Goal: Obtain resource: Obtain resource

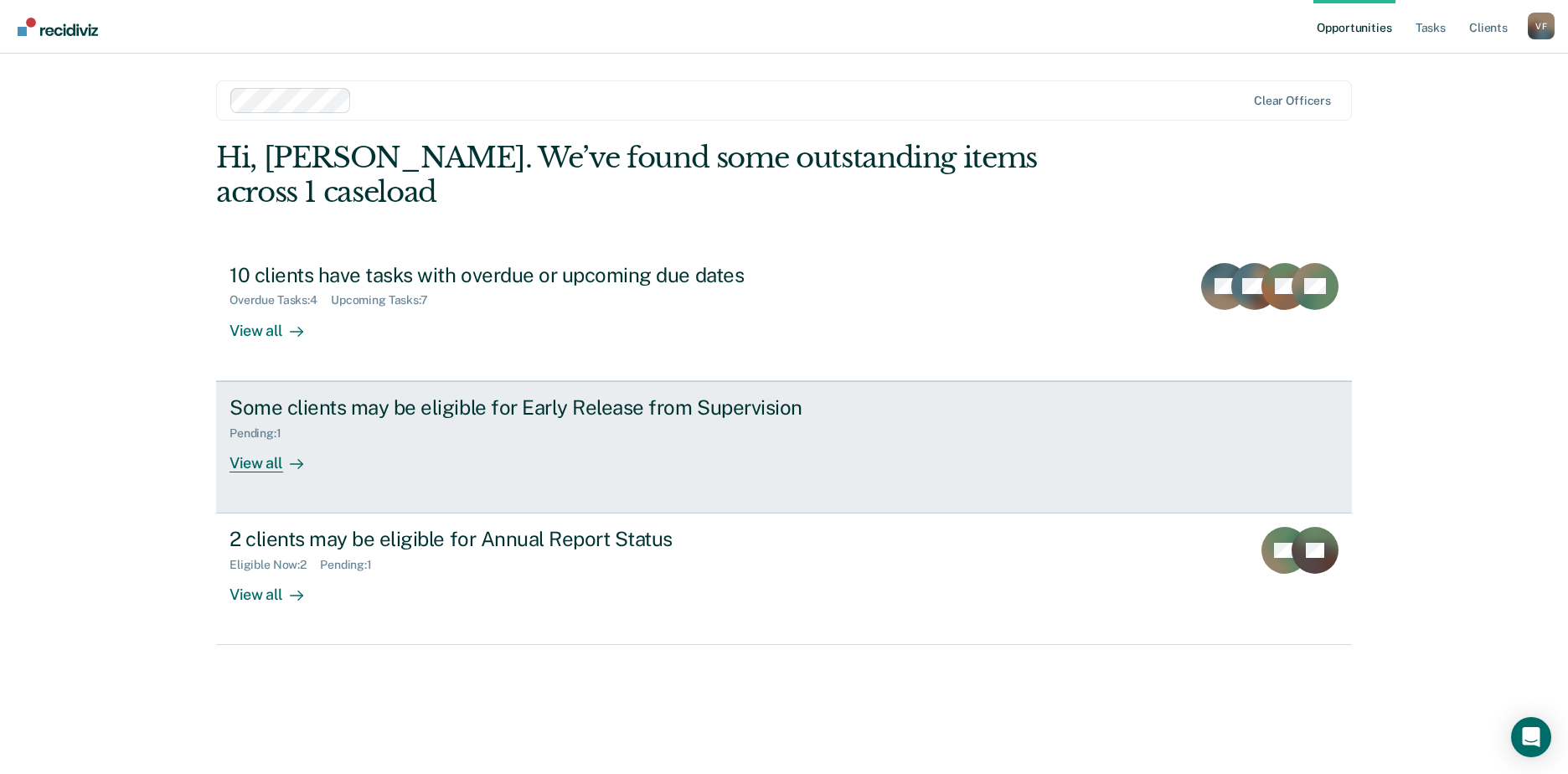
click at [269, 440] on div "View all" at bounding box center [276, 456] width 93 height 32
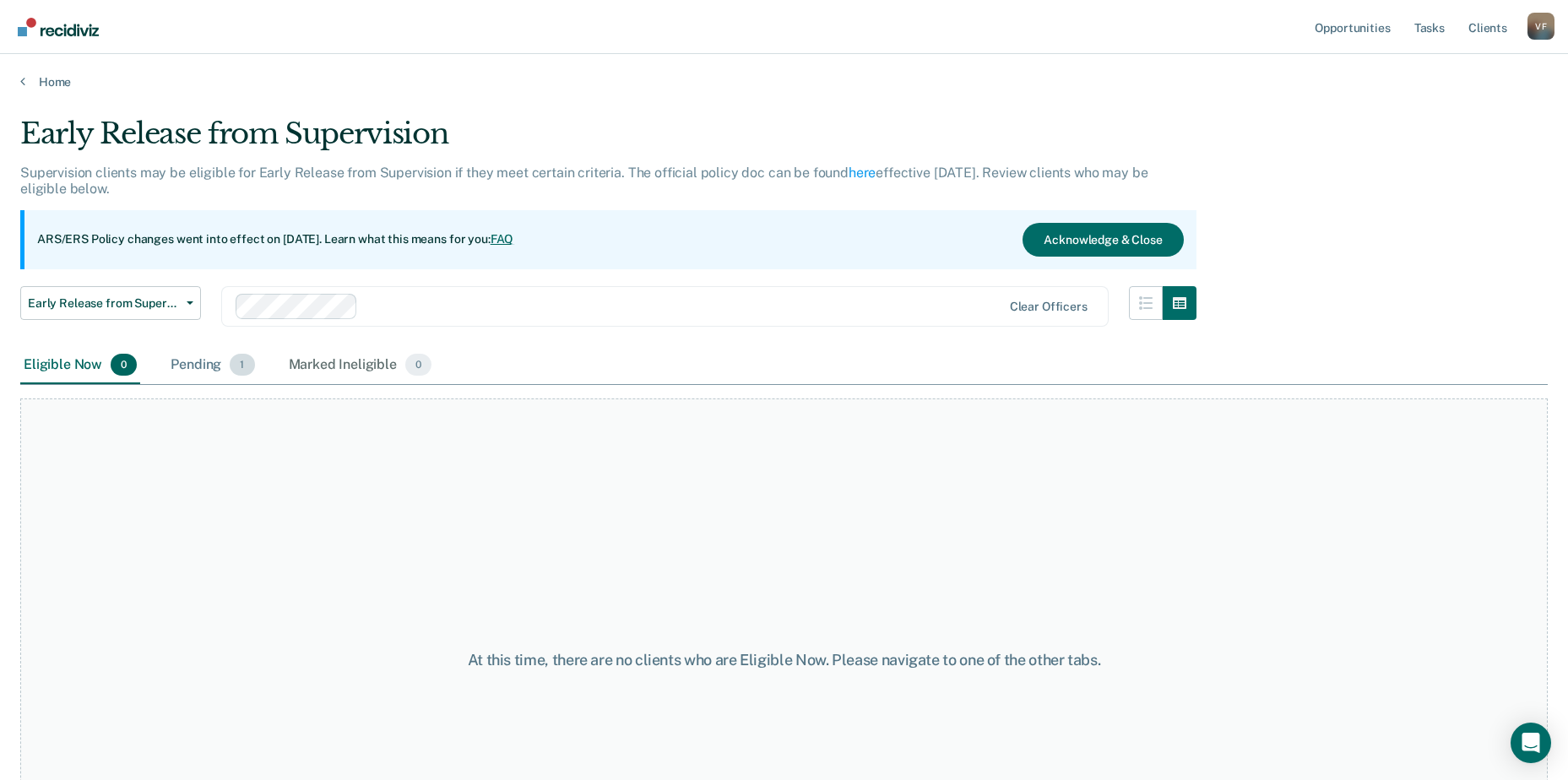
click at [208, 368] on div "Pending 1" at bounding box center [213, 365] width 91 height 37
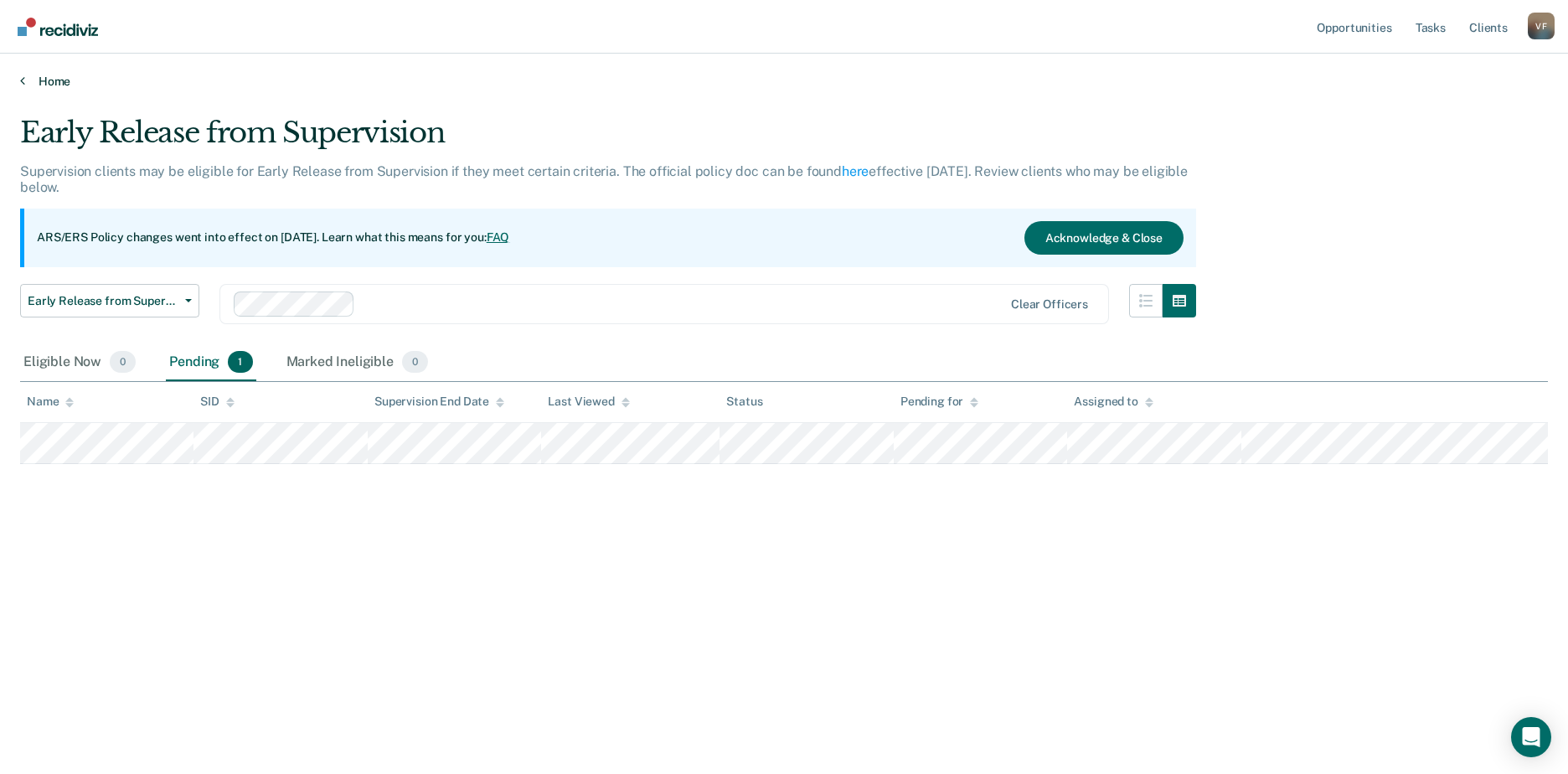
click at [54, 85] on link "Home" at bounding box center [784, 81] width 1528 height 15
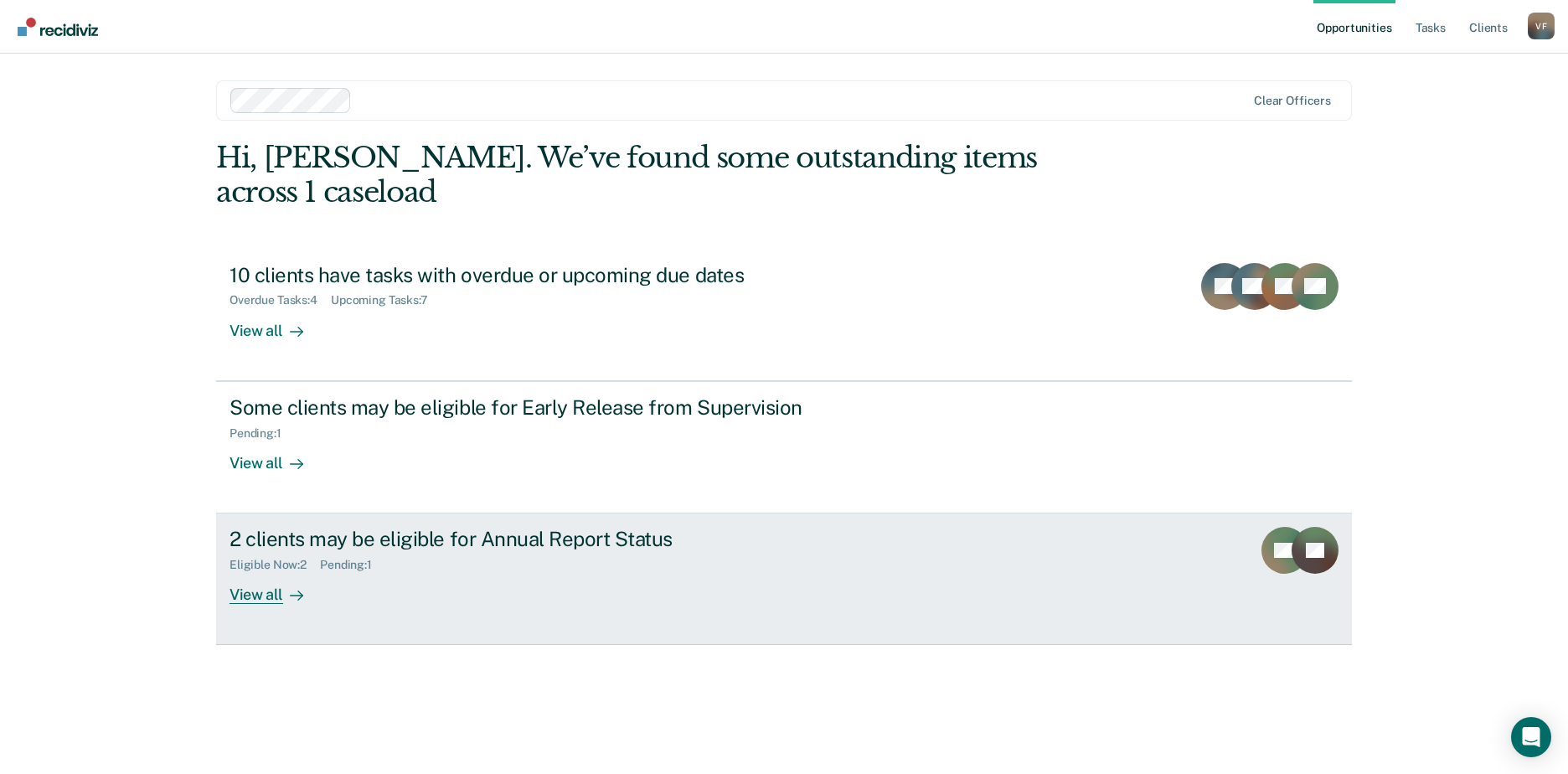
click at [295, 589] on icon at bounding box center [296, 595] width 13 height 13
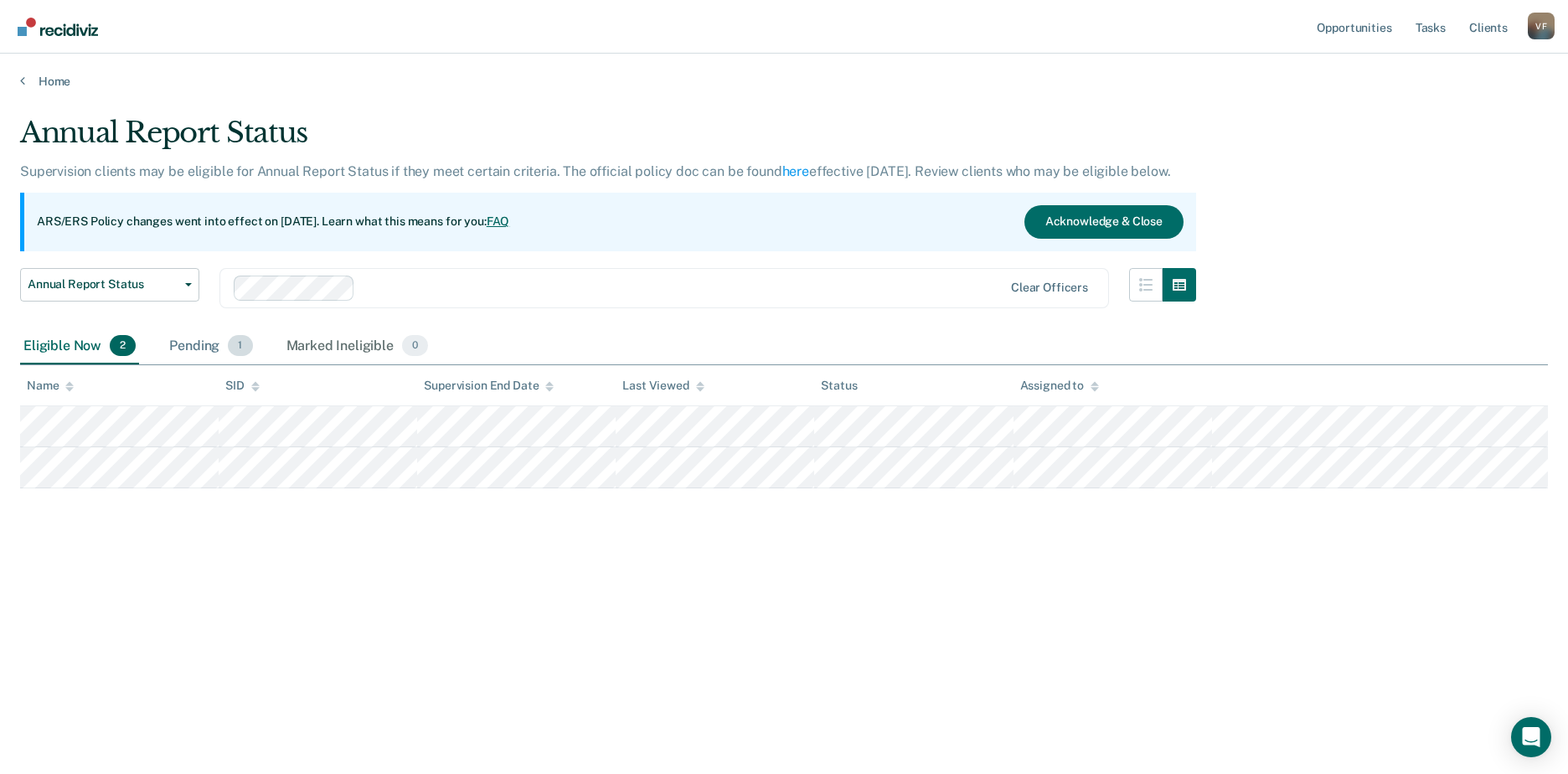
click at [216, 345] on div "Pending 1" at bounding box center [211, 346] width 90 height 37
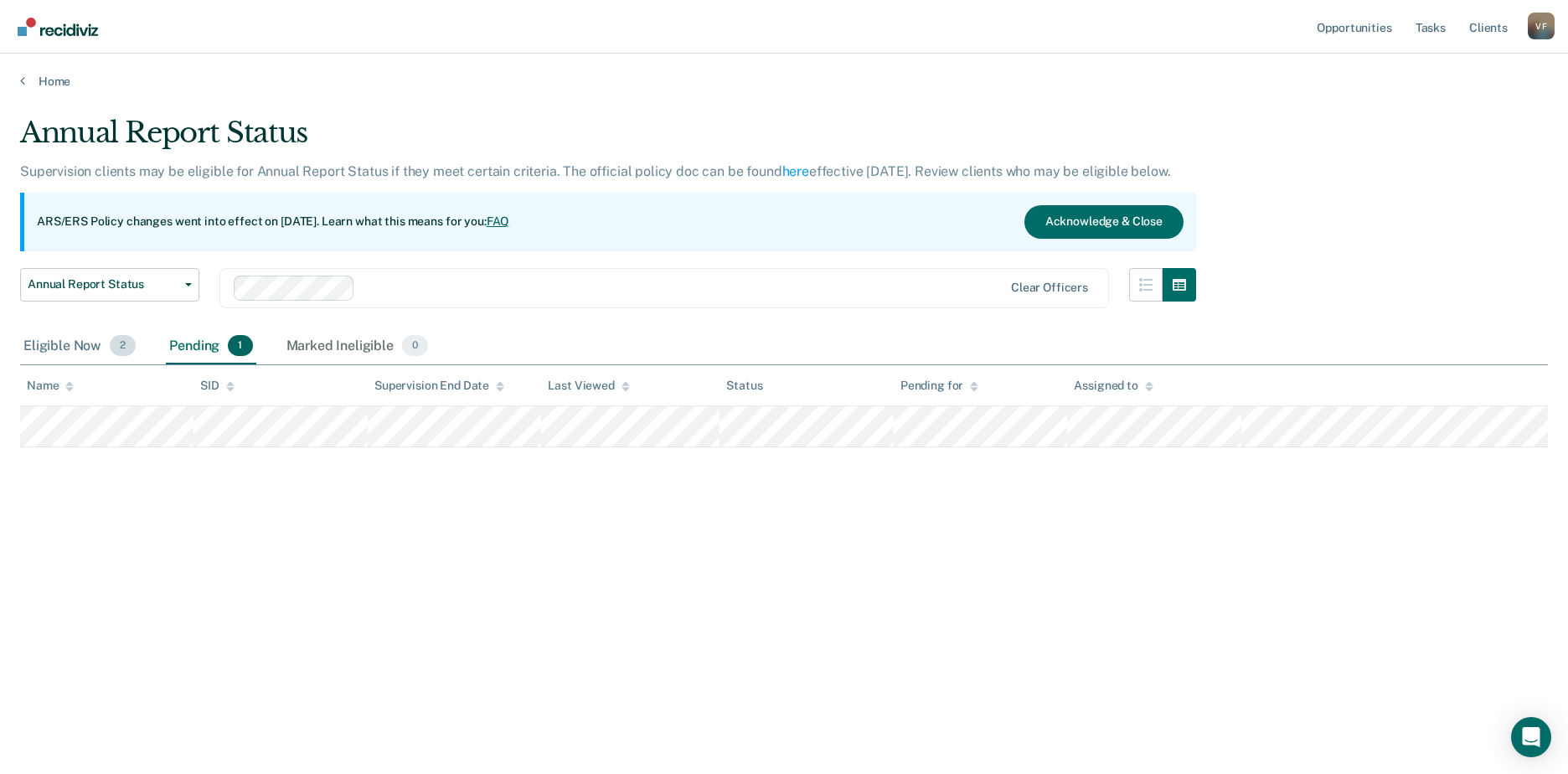
click at [80, 350] on div "Eligible Now 2" at bounding box center [79, 346] width 119 height 37
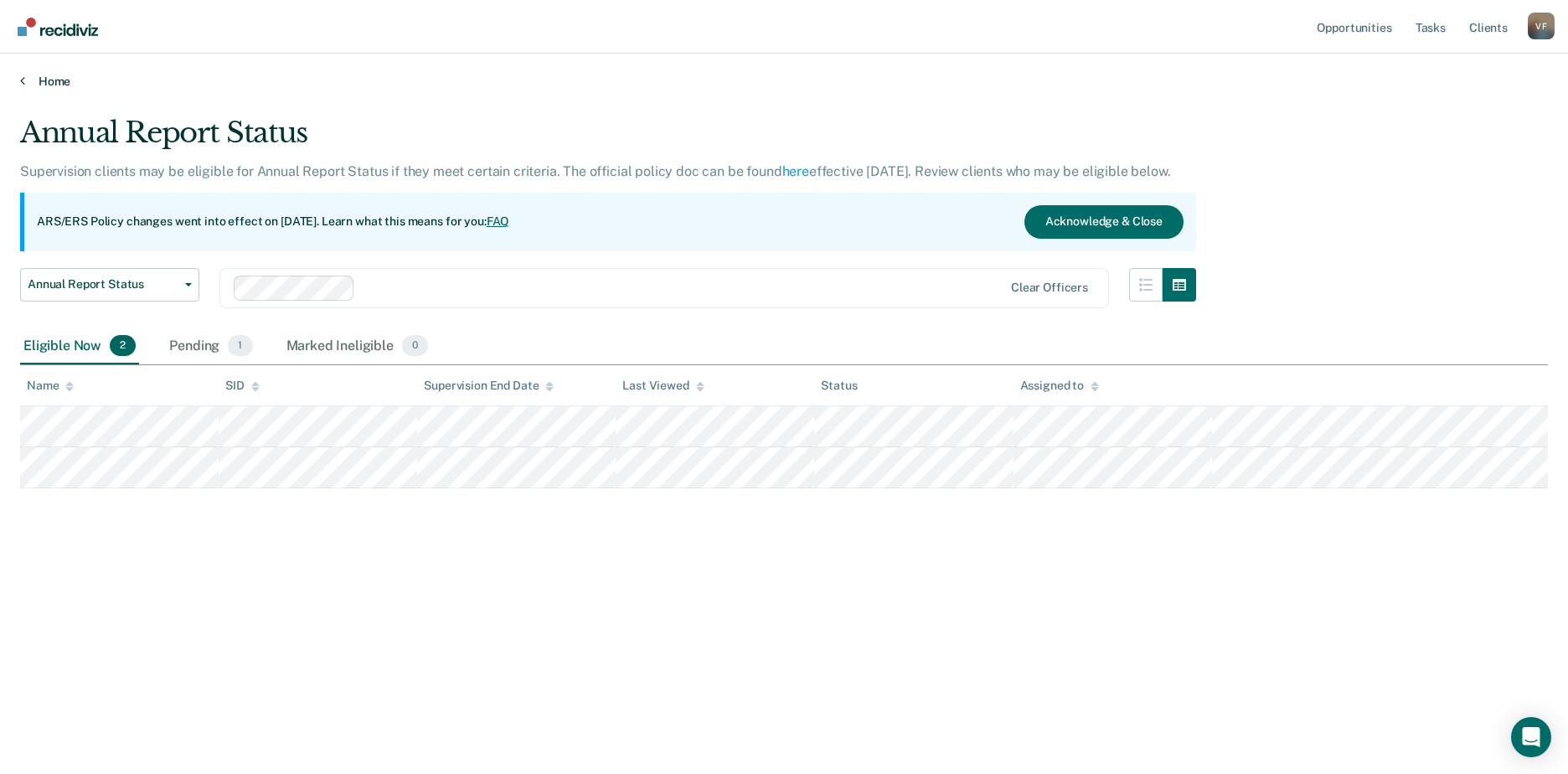
click at [45, 85] on link "Home" at bounding box center [784, 81] width 1528 height 15
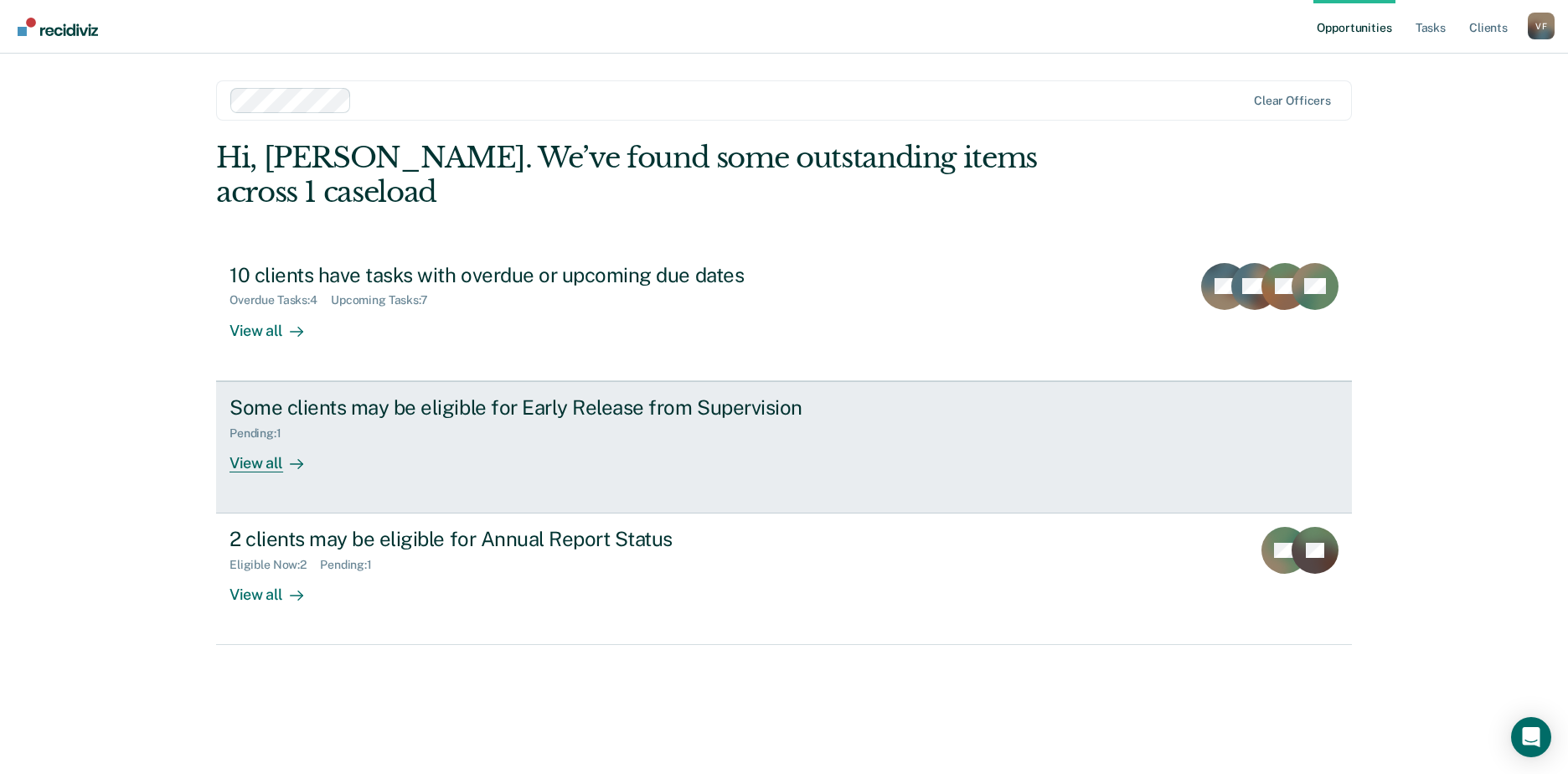
click at [274, 440] on div "View all" at bounding box center [276, 456] width 93 height 32
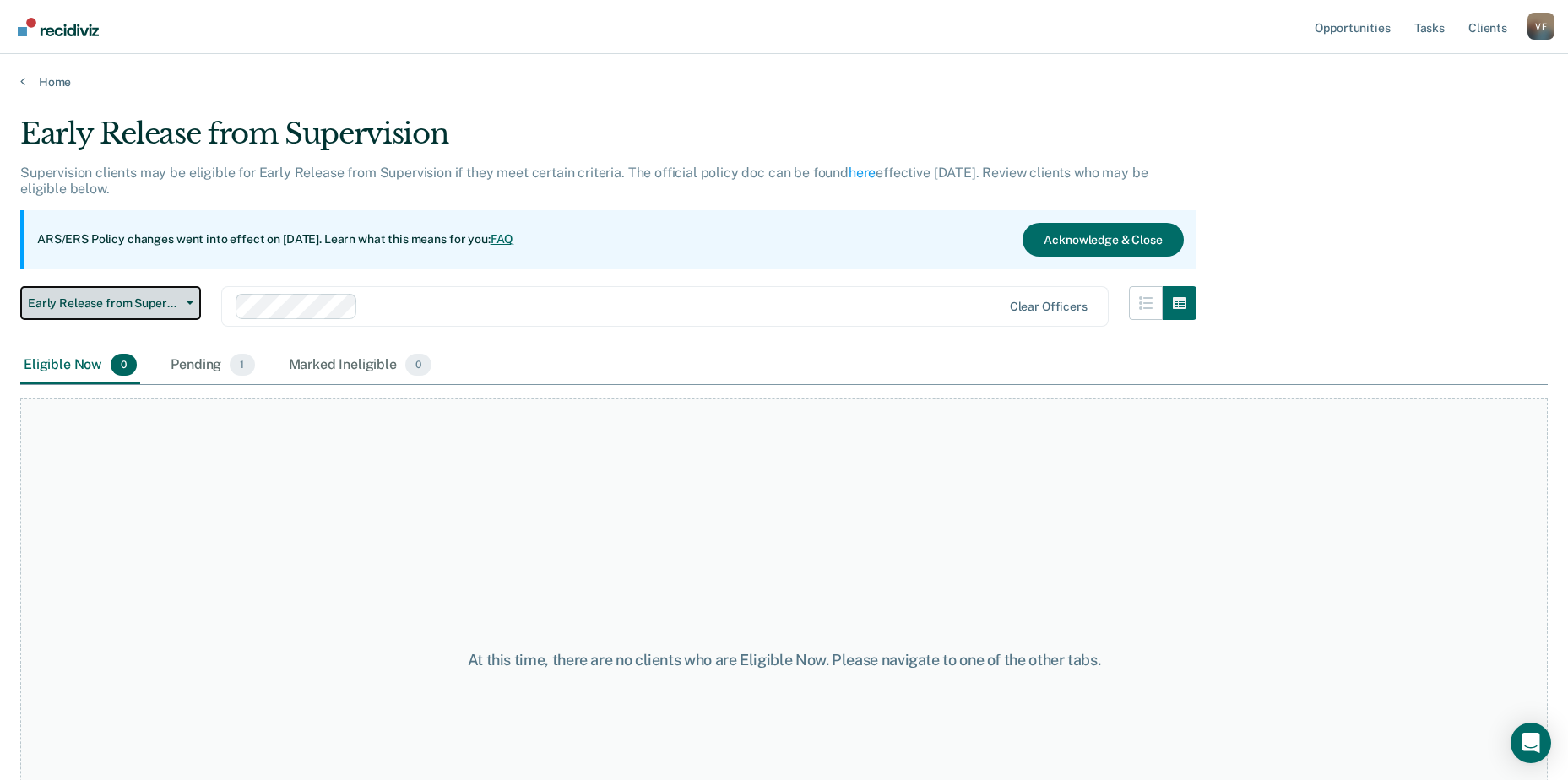
click at [169, 305] on span "Early Release from Supervision" at bounding box center [104, 303] width 152 height 14
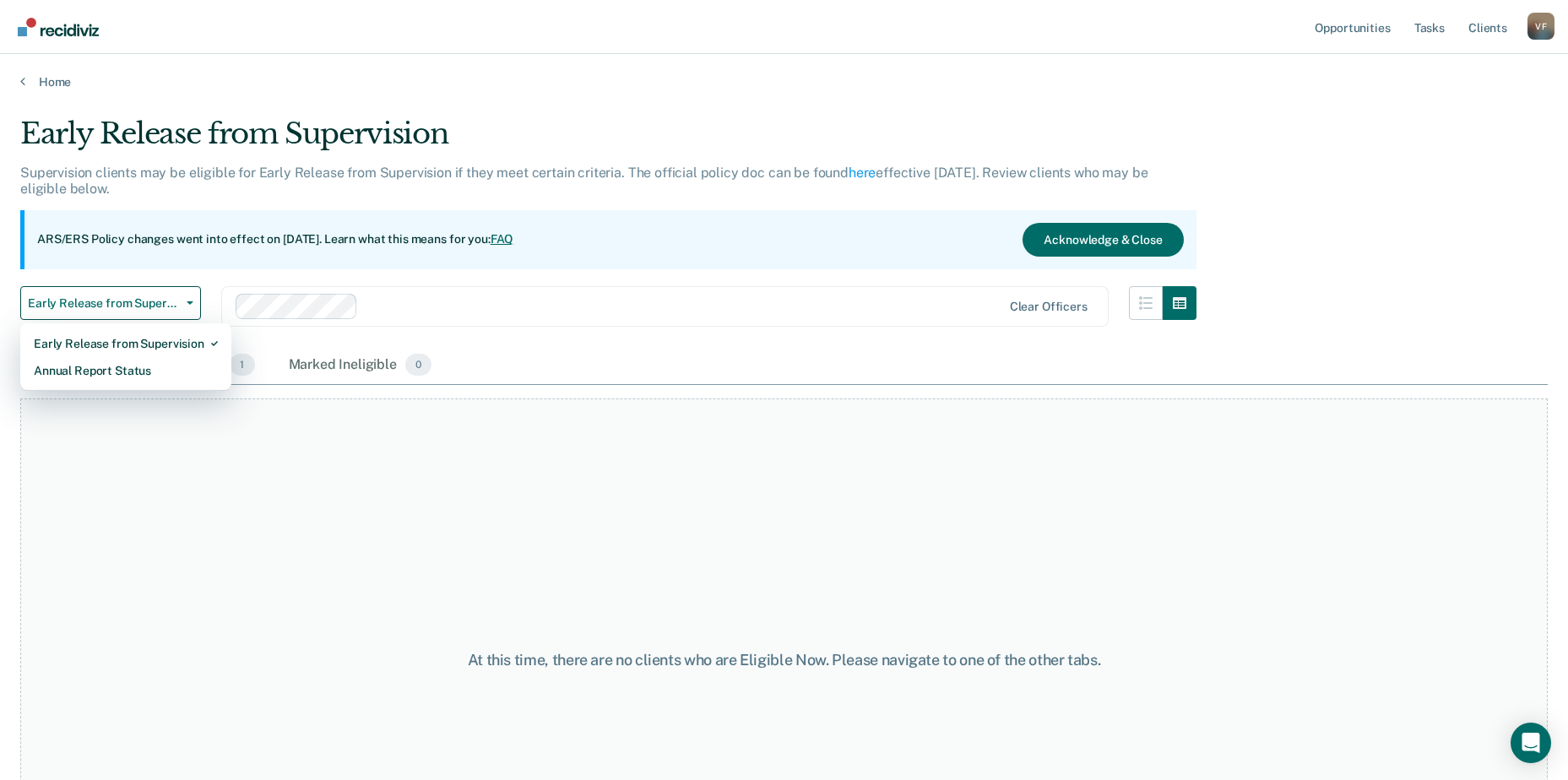
click at [309, 412] on div "At this time, there are no clients who are Eligible Now. Please navigate to one…" at bounding box center [784, 660] width 1527 height 524
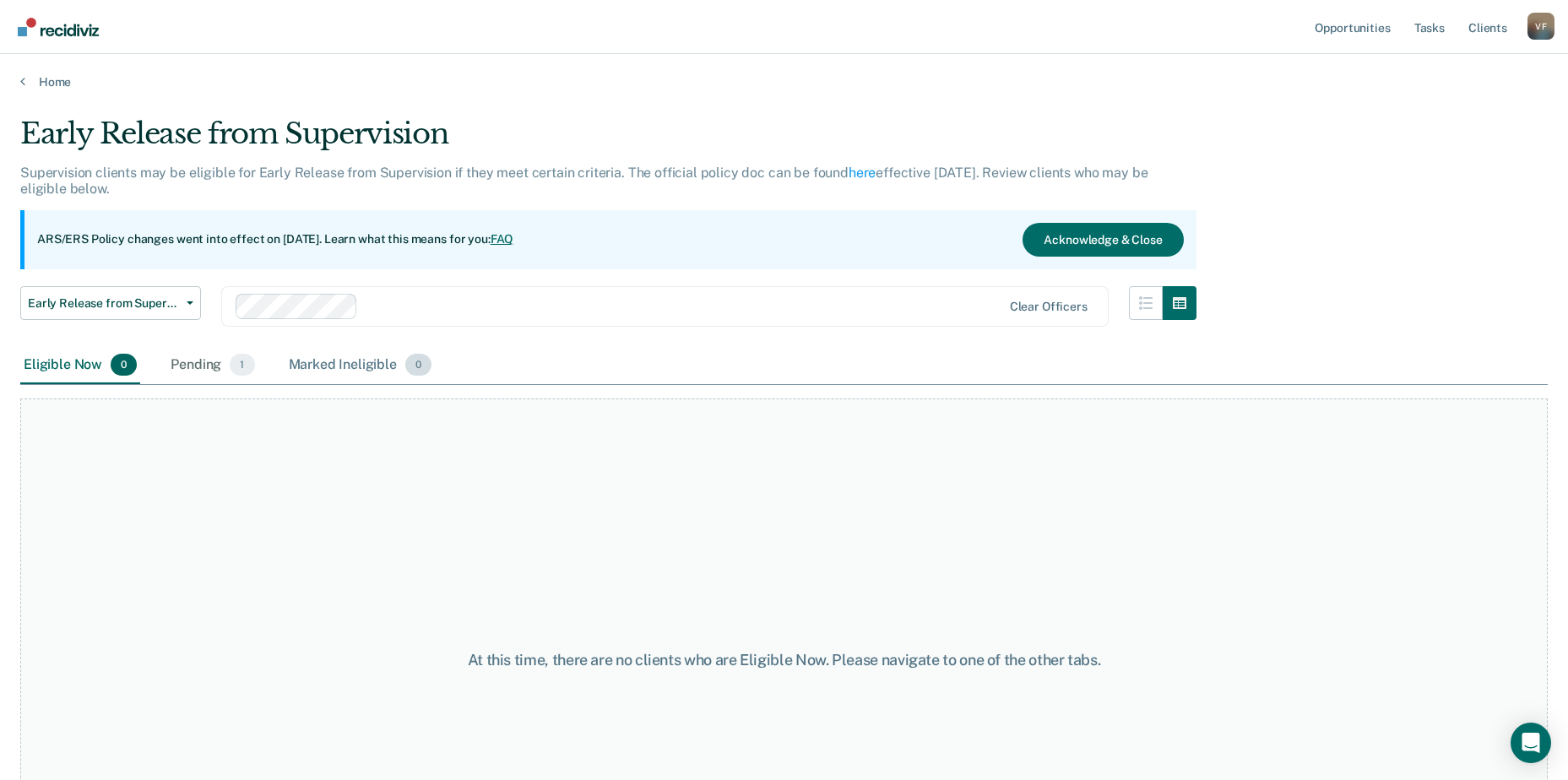
click at [327, 364] on div "Marked Ineligible 0" at bounding box center [361, 365] width 150 height 37
click at [213, 367] on div "Pending 1" at bounding box center [213, 365] width 91 height 37
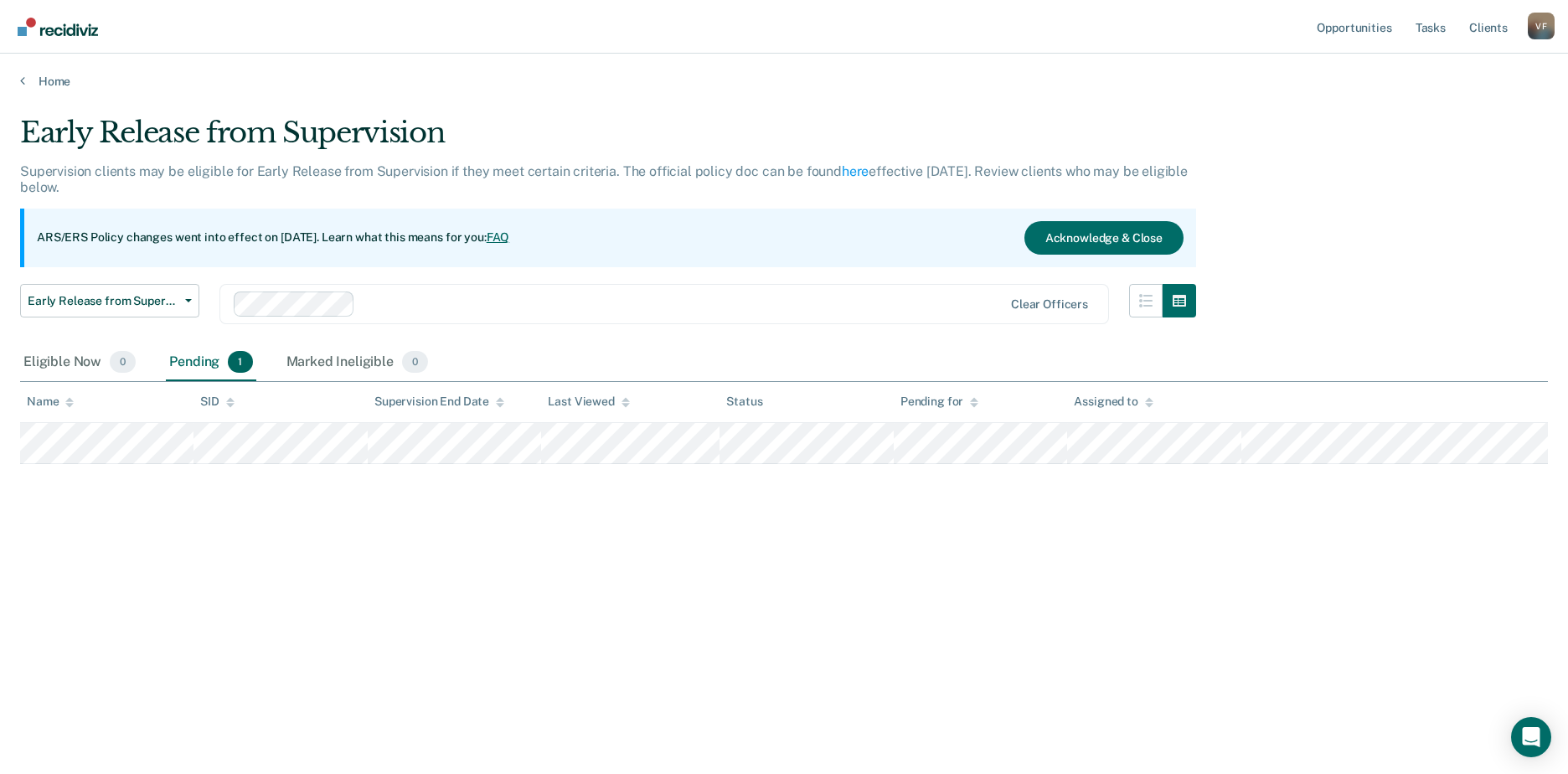
click at [295, 554] on div "Early Release from Supervision Supervision clients may be eligible for Early Re…" at bounding box center [784, 382] width 1528 height 533
click at [56, 86] on link "Home" at bounding box center [784, 81] width 1528 height 15
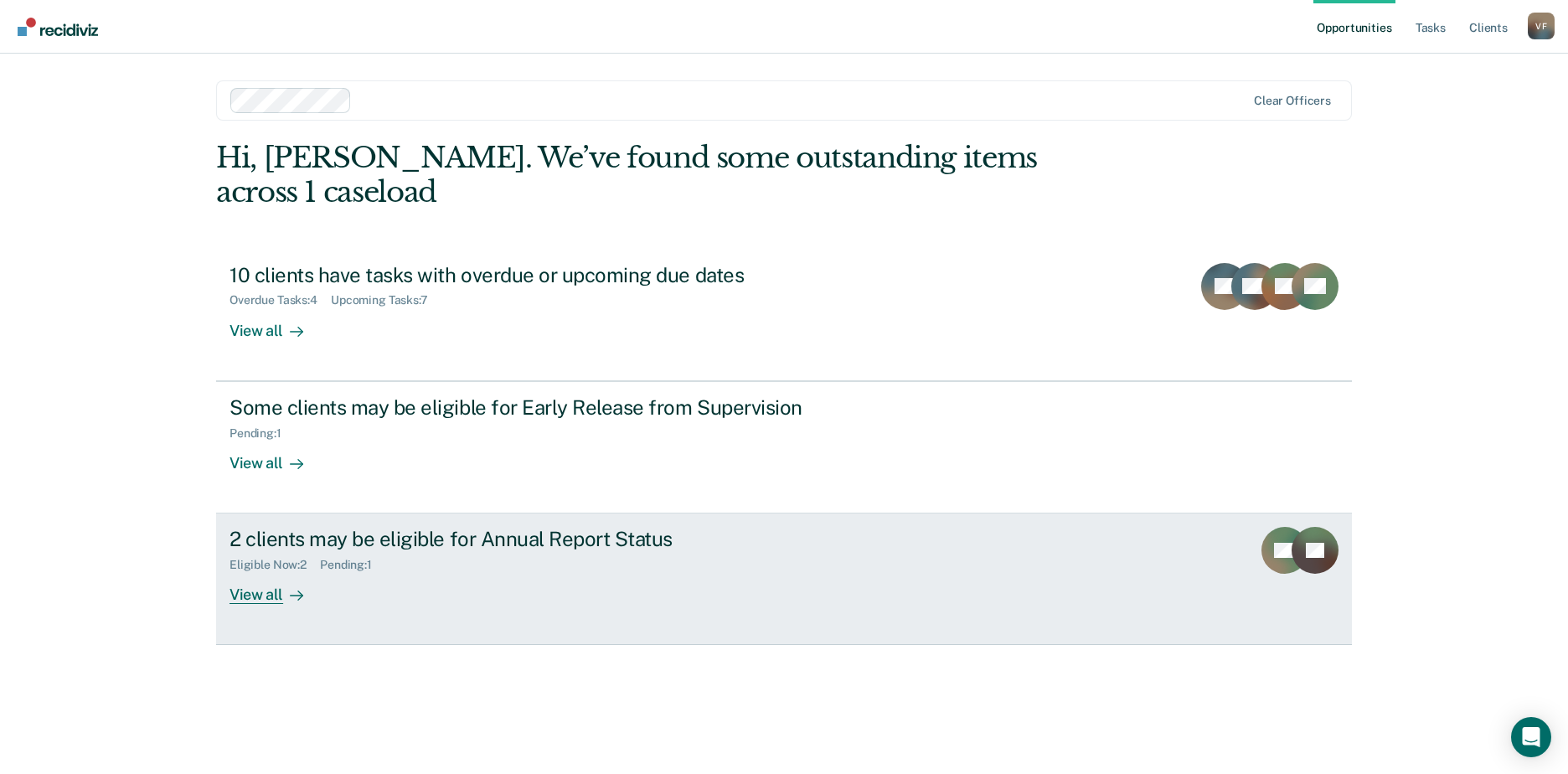
click at [474, 549] on div "2 clients may be eligible for Annual Report Status Eligible Now : 2 Pending : 1…" at bounding box center [543, 565] width 628 height 77
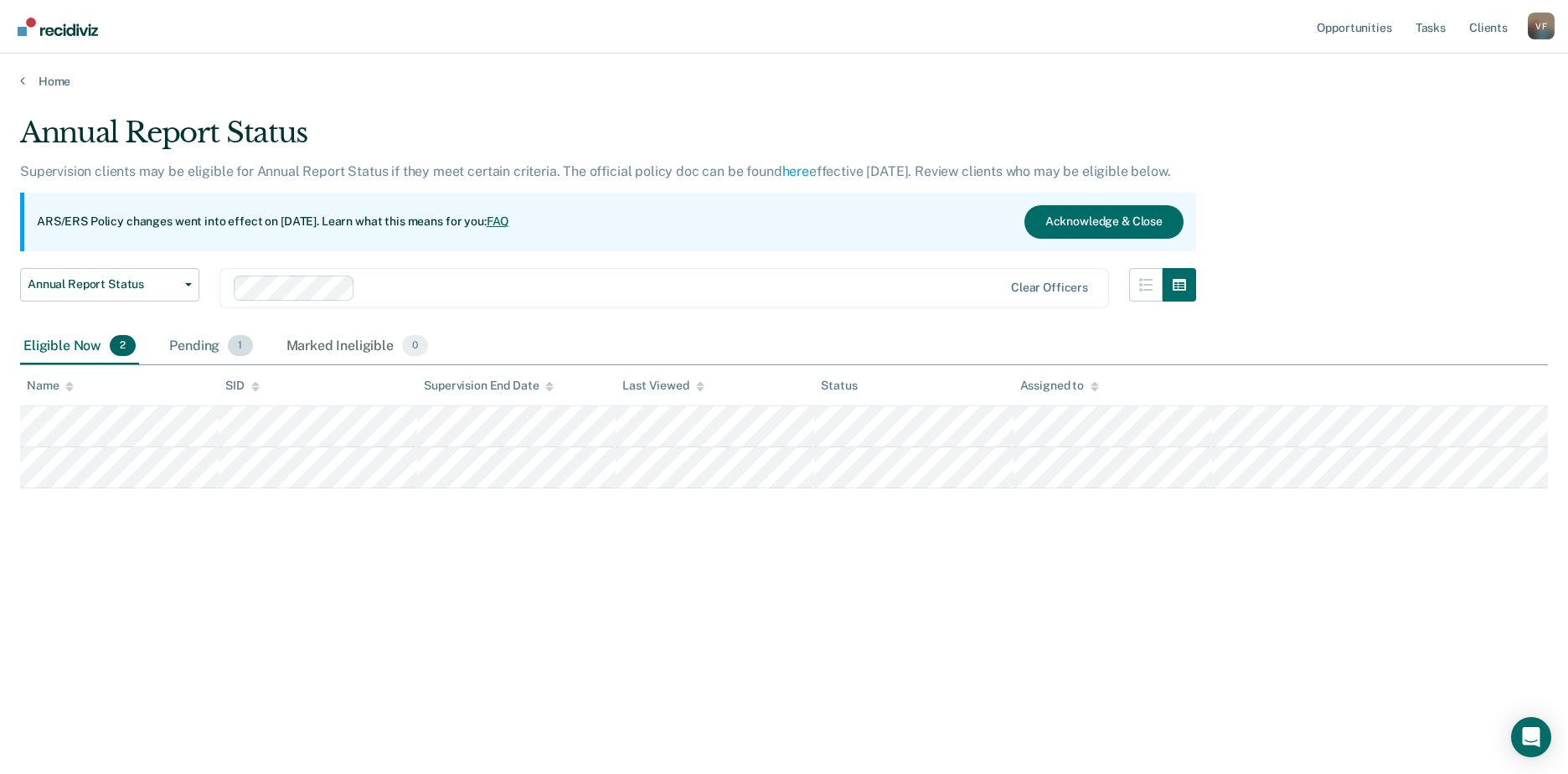
click at [200, 343] on div "Pending 1" at bounding box center [211, 346] width 90 height 37
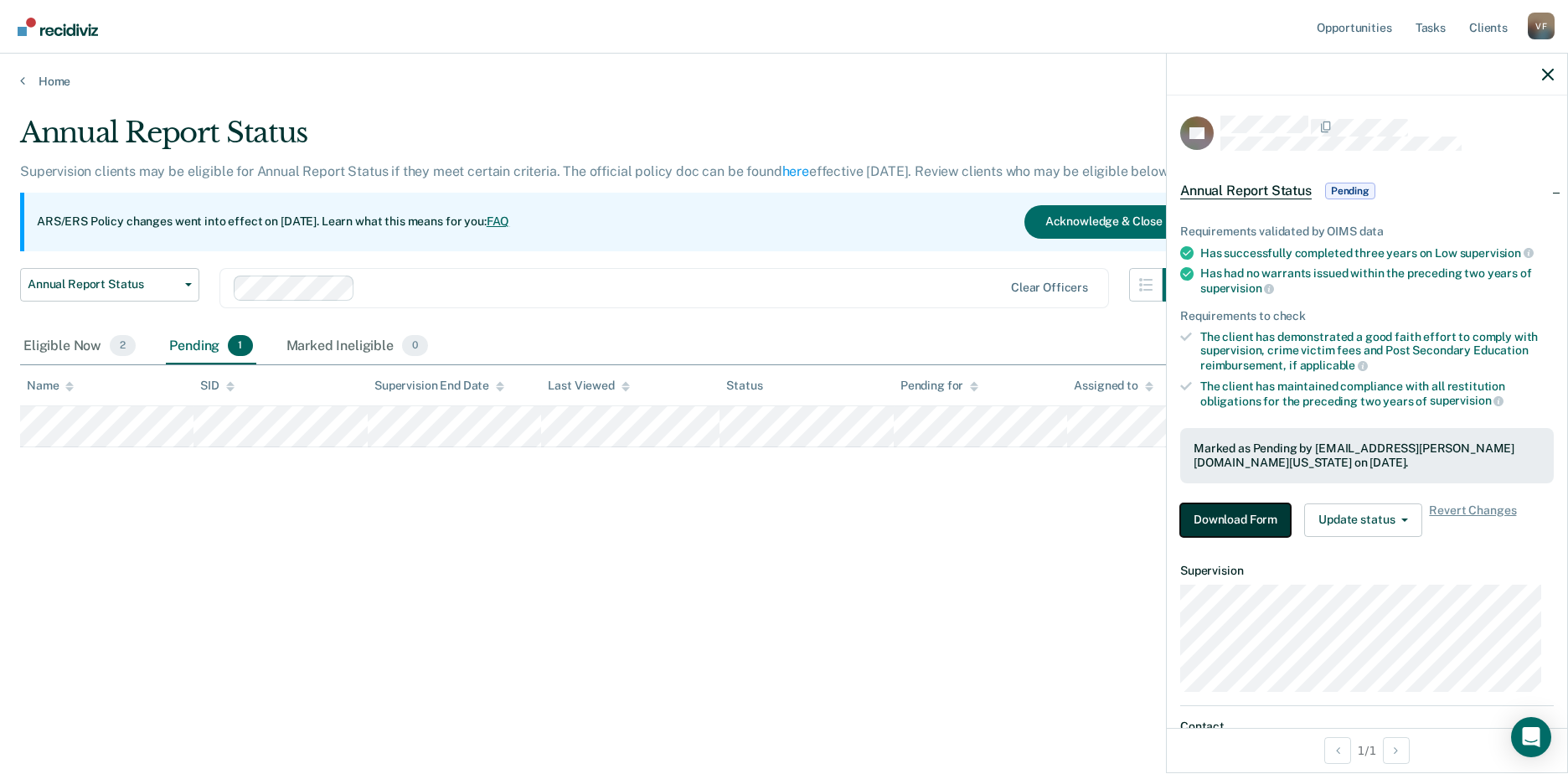
click at [1252, 512] on button "Download Form" at bounding box center [1235, 520] width 111 height 33
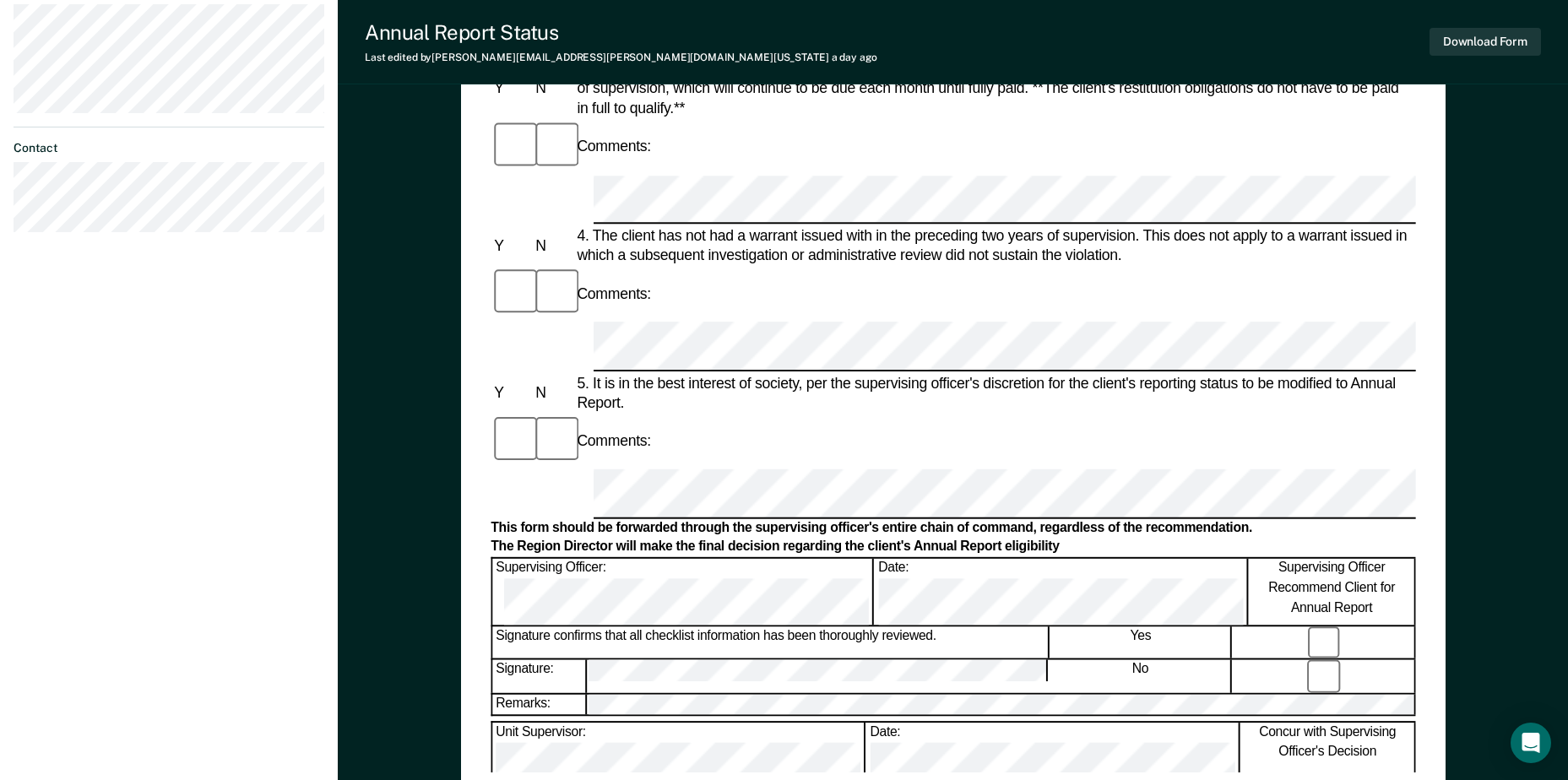
scroll to position [676, 0]
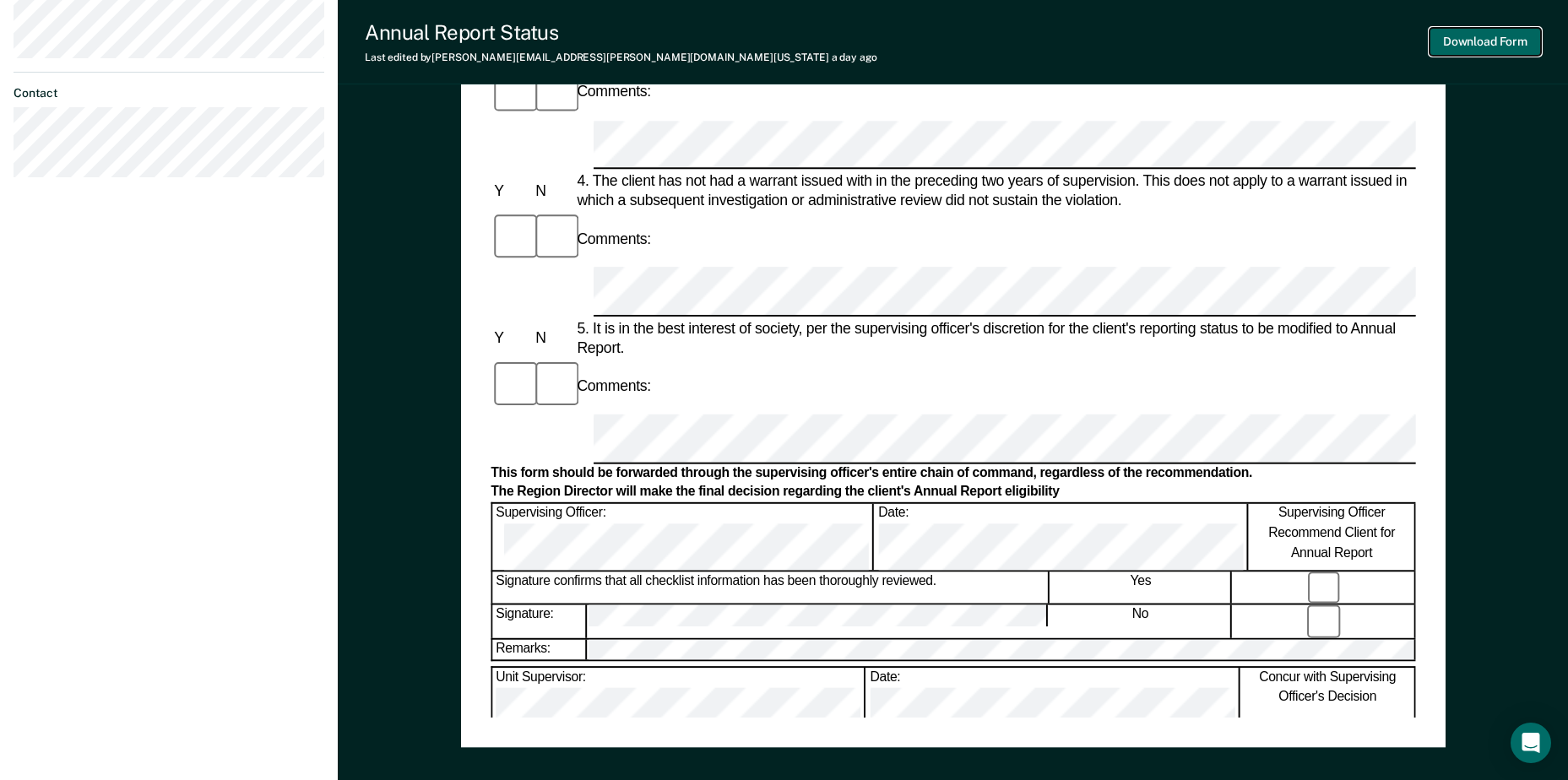
click at [1473, 41] on button "Download Form" at bounding box center [1485, 42] width 111 height 28
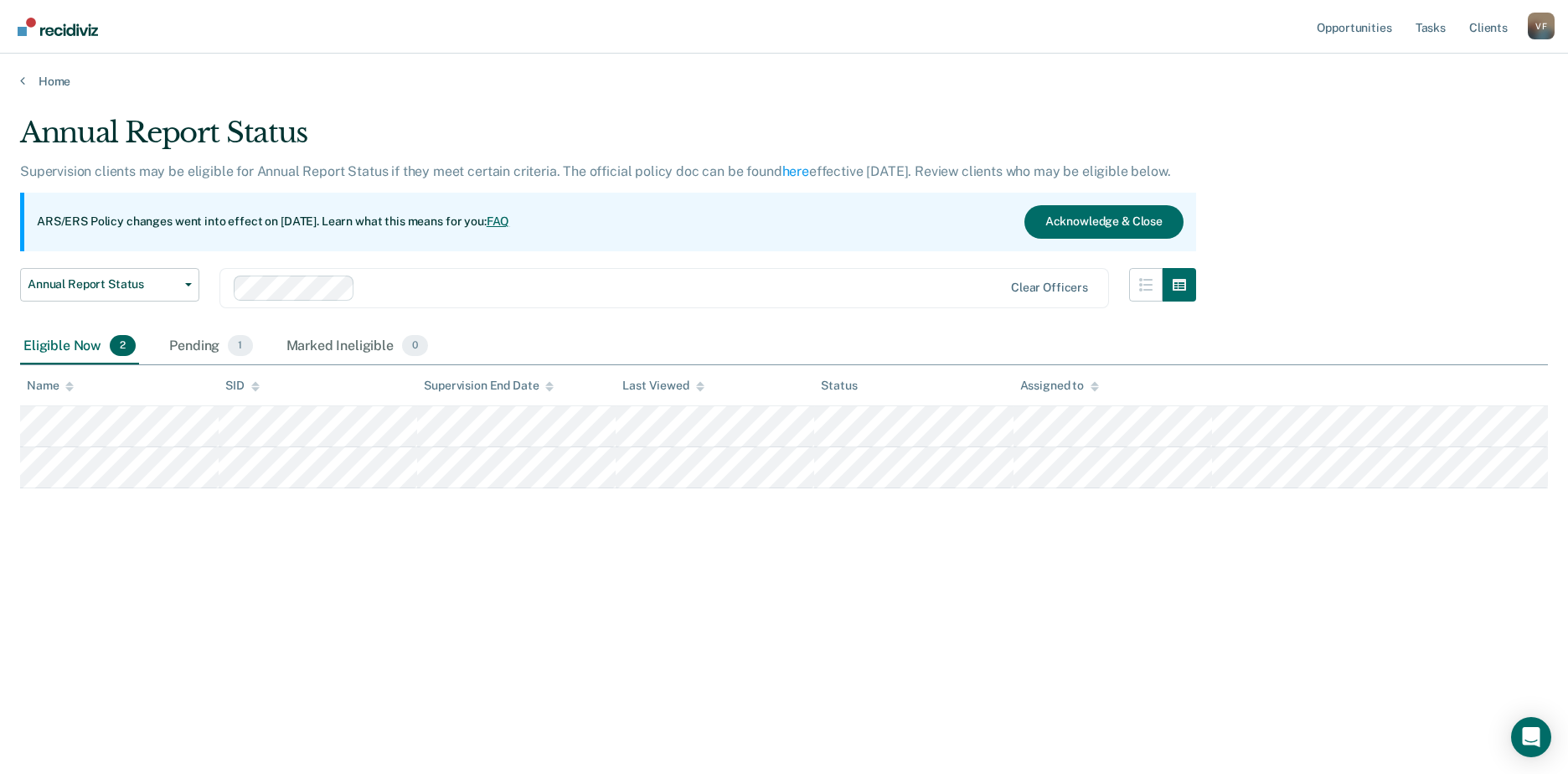
click at [523, 37] on nav "Opportunities Tasks Client s [PERSON_NAME] V F Profile How it works Log Out" at bounding box center [784, 27] width 1568 height 54
click at [64, 81] on link "Home" at bounding box center [784, 81] width 1528 height 15
